Goal: Check status: Check status

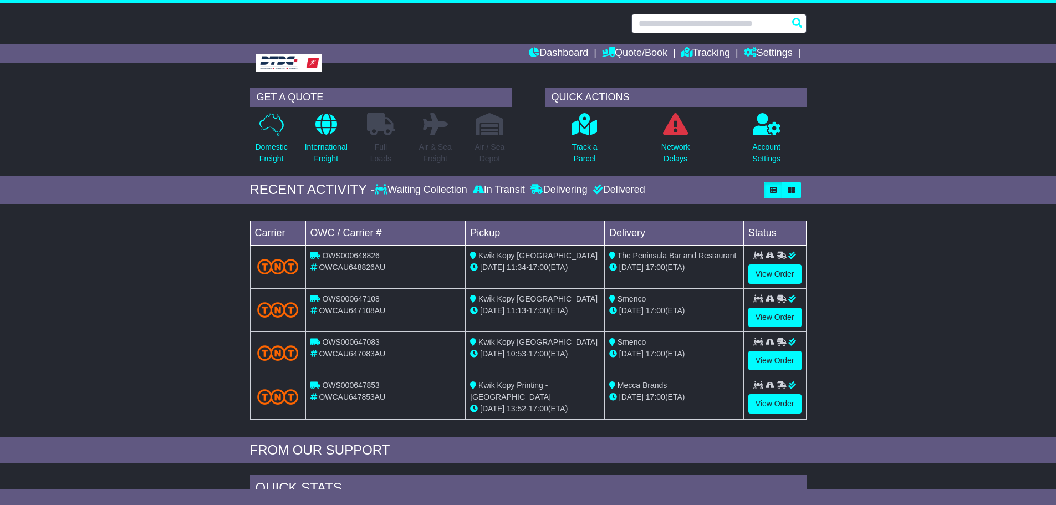
click at [753, 17] on input "text" at bounding box center [718, 23] width 175 height 19
paste input "**********"
type input "**********"
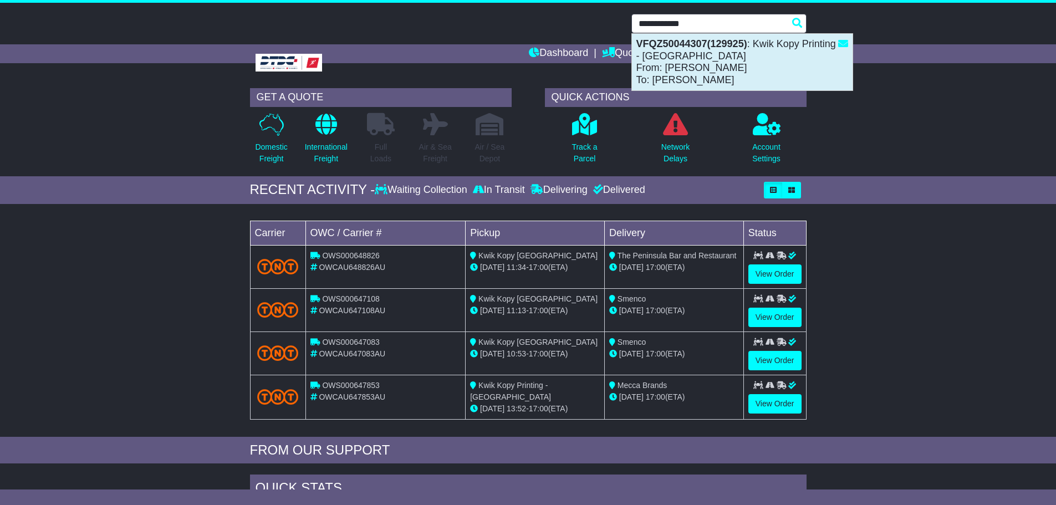
click at [734, 50] on div "VFQZ50044307(129925) : [PERSON_NAME] Printing - [GEOGRAPHIC_DATA] From: [PERSON…" at bounding box center [742, 62] width 221 height 57
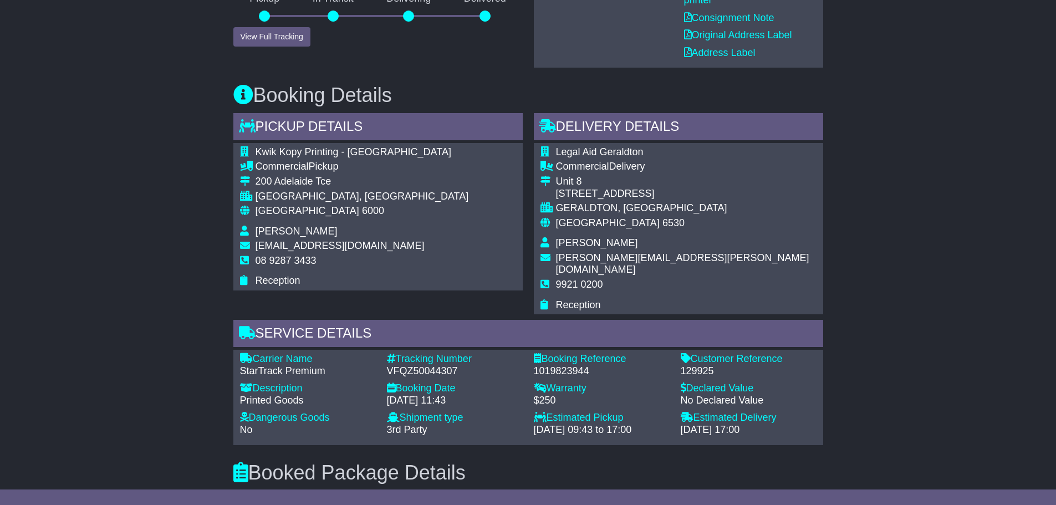
scroll to position [13, 0]
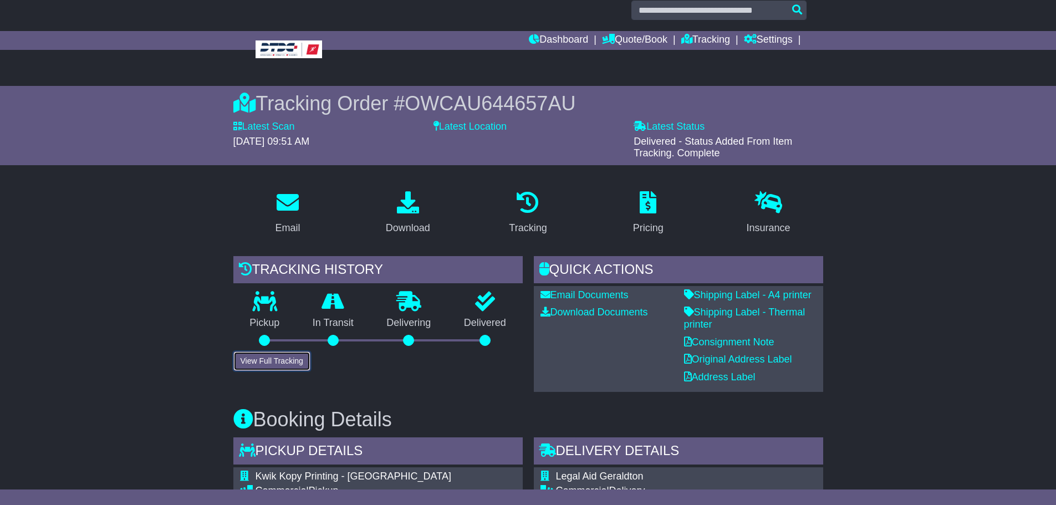
click at [272, 362] on button "View Full Tracking" at bounding box center [271, 360] width 77 height 19
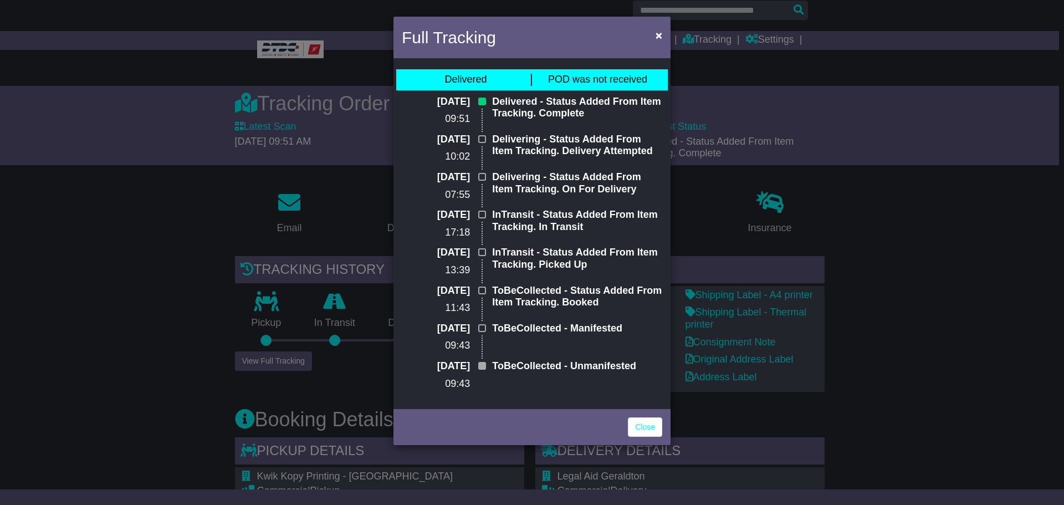
click at [482, 137] on span at bounding box center [482, 139] width 8 height 8
click at [659, 34] on span "×" at bounding box center [659, 35] width 7 height 13
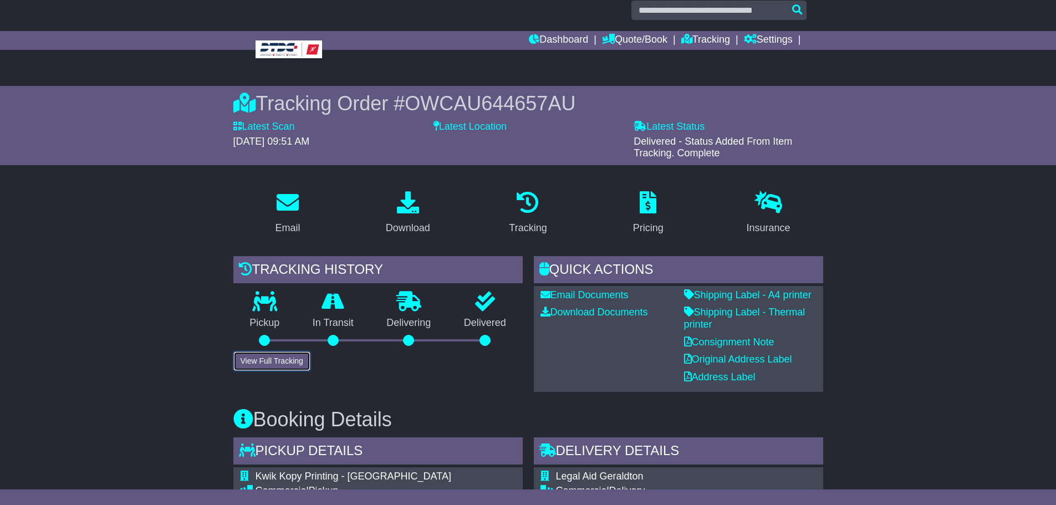
click at [278, 358] on button "View Full Tracking" at bounding box center [271, 360] width 77 height 19
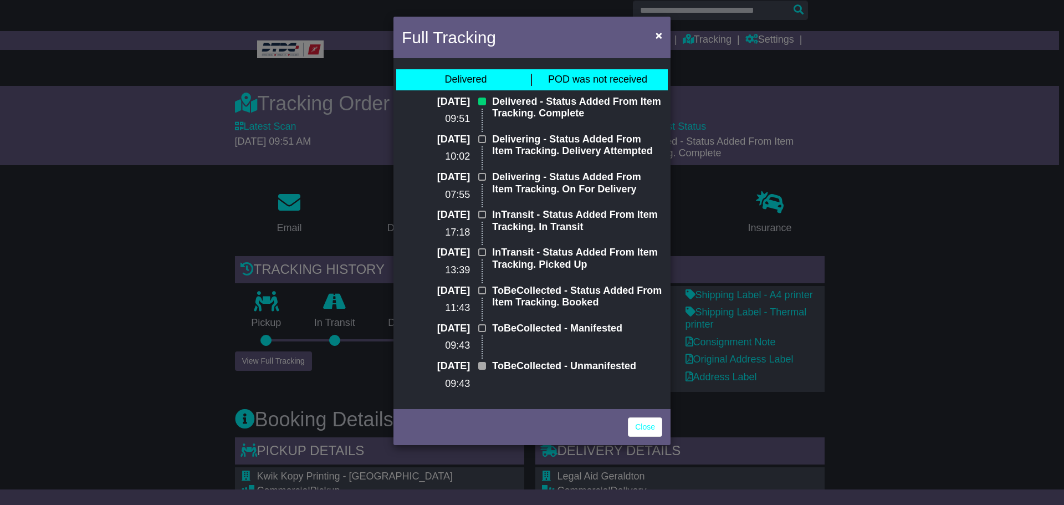
click at [885, 225] on div "Full Tracking × Delivered POD was not received 12 Sep 2025 09:51 Delivered - St…" at bounding box center [532, 252] width 1064 height 505
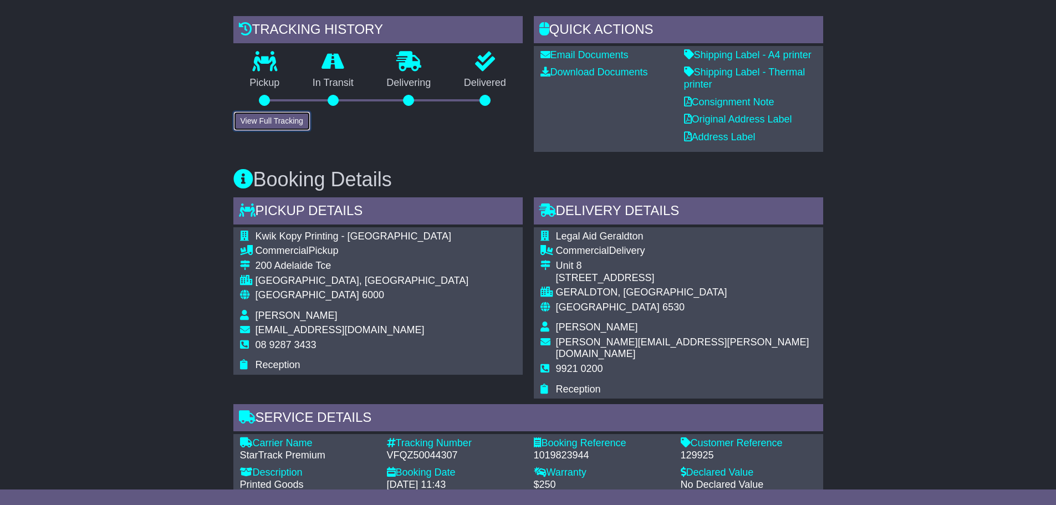
scroll to position [235, 0]
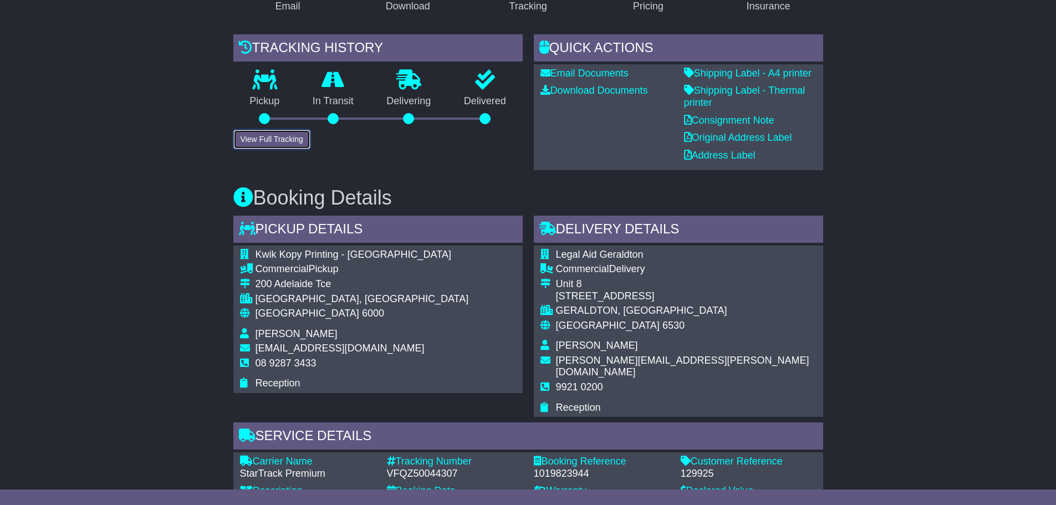
click at [277, 136] on button "View Full Tracking" at bounding box center [271, 139] width 77 height 19
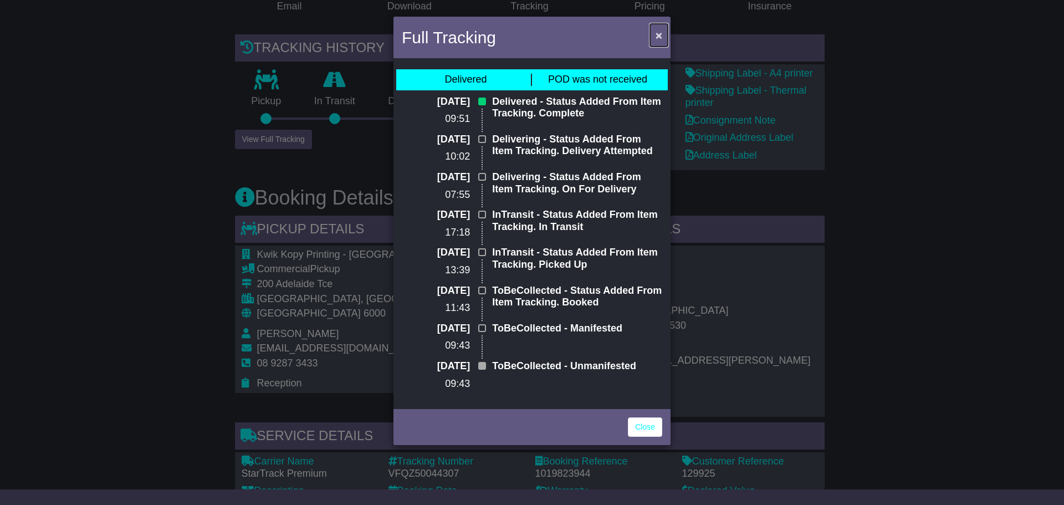
click at [658, 34] on span "×" at bounding box center [659, 35] width 7 height 13
